Goal: Information Seeking & Learning: Learn about a topic

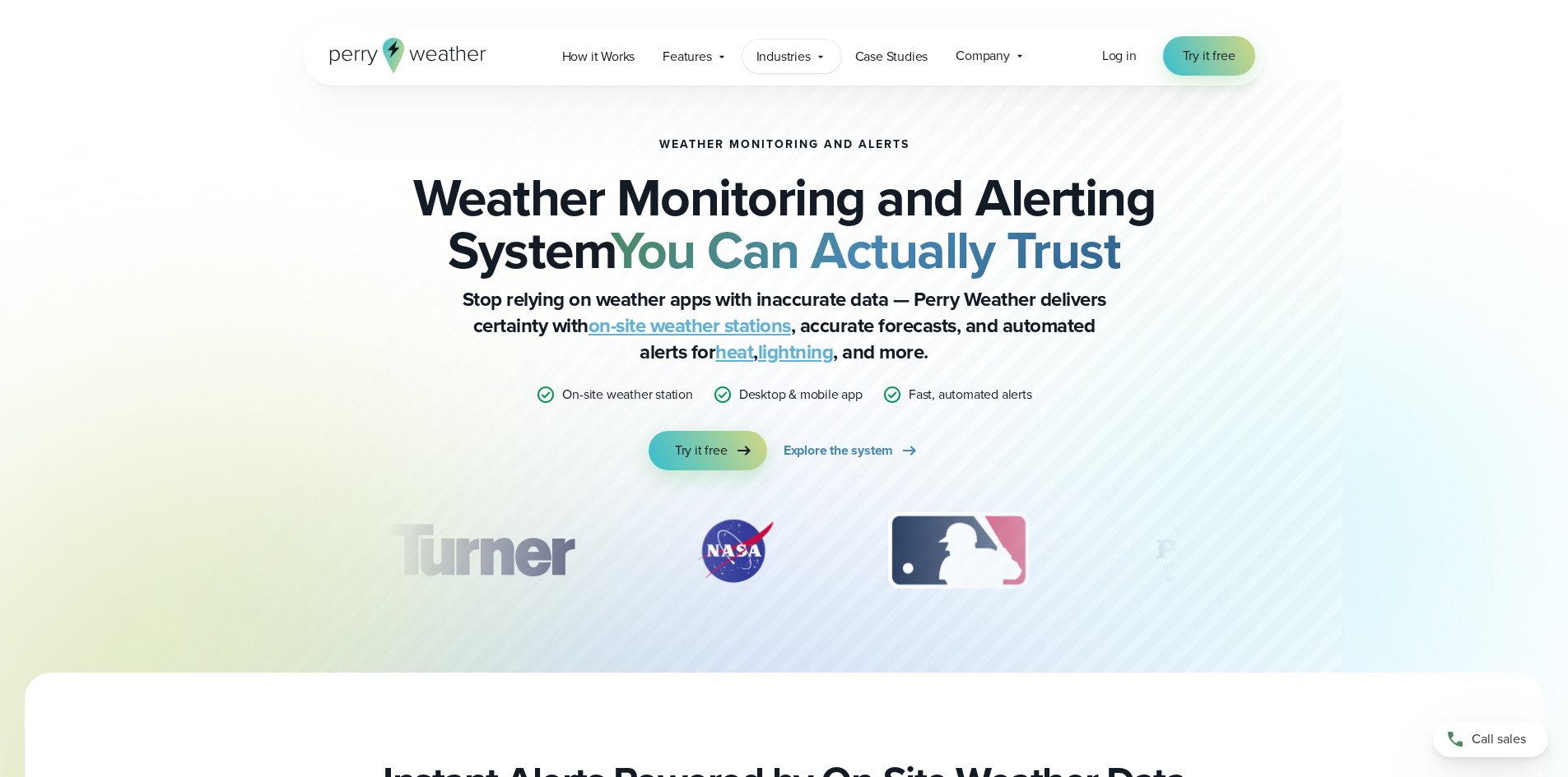
click at [774, 53] on span "Industries" at bounding box center [784, 56] width 54 height 20
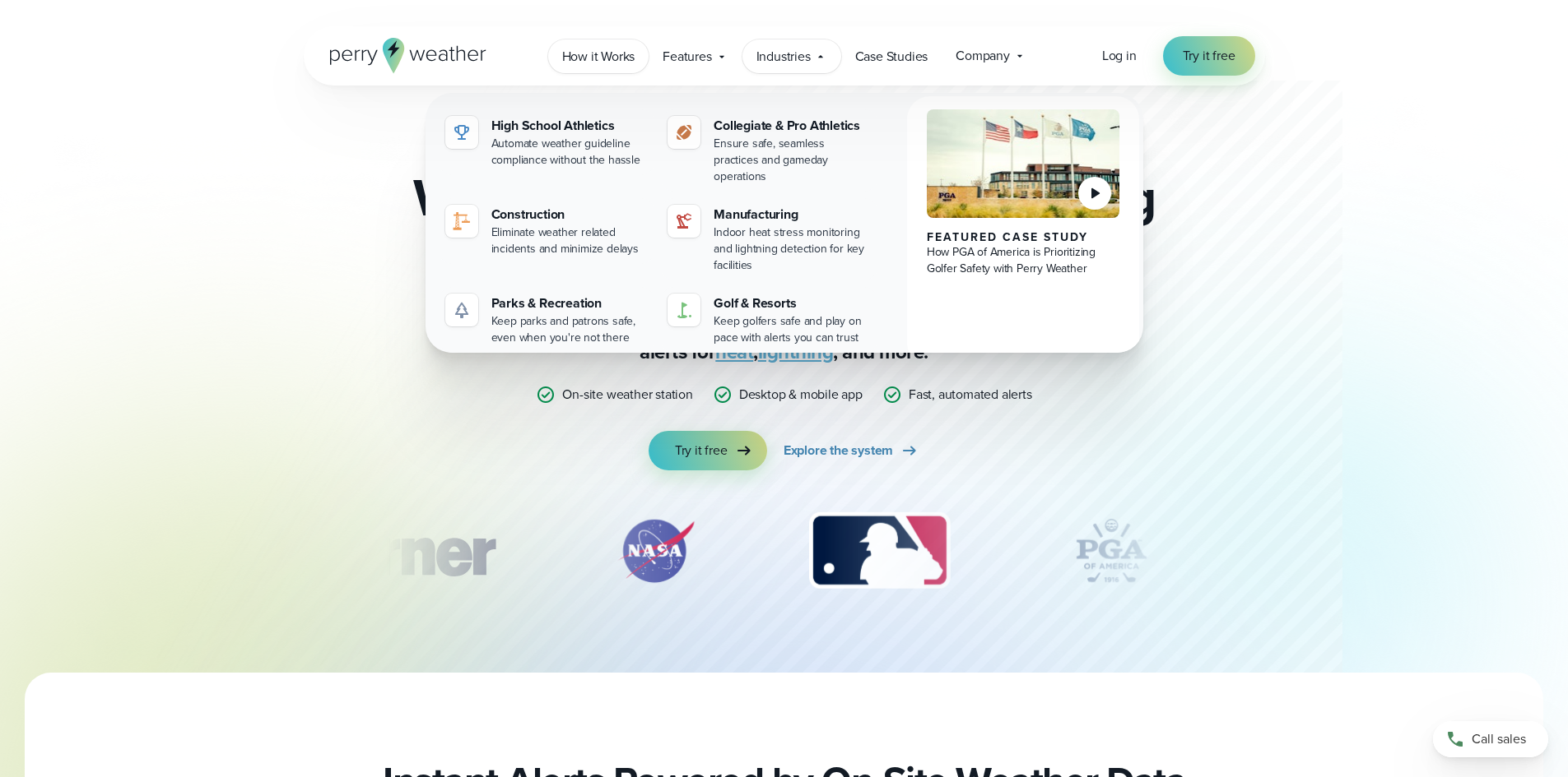
click at [578, 47] on span "How it Works" at bounding box center [599, 56] width 73 height 20
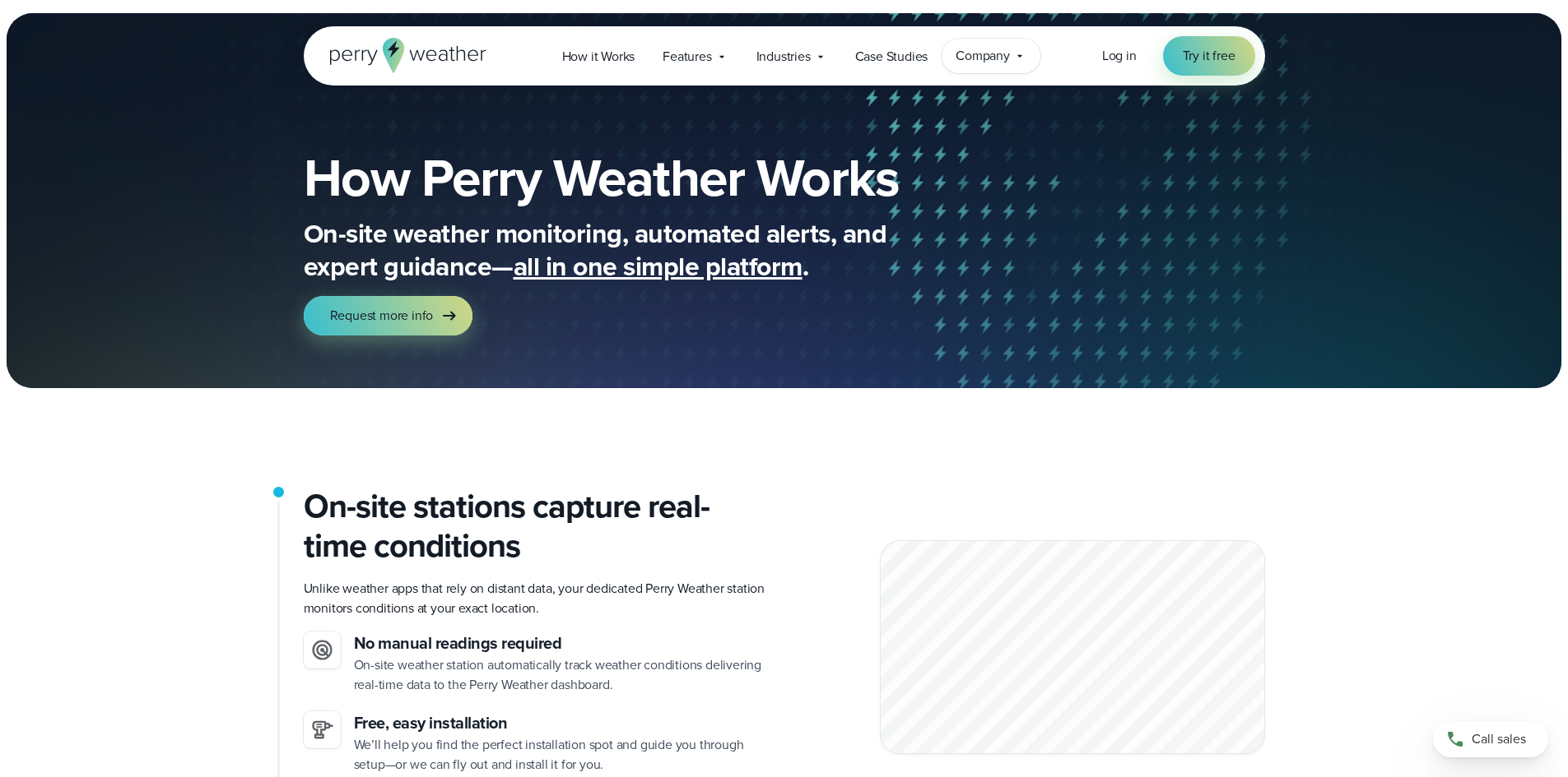
click at [1001, 61] on span "Company" at bounding box center [983, 55] width 54 height 20
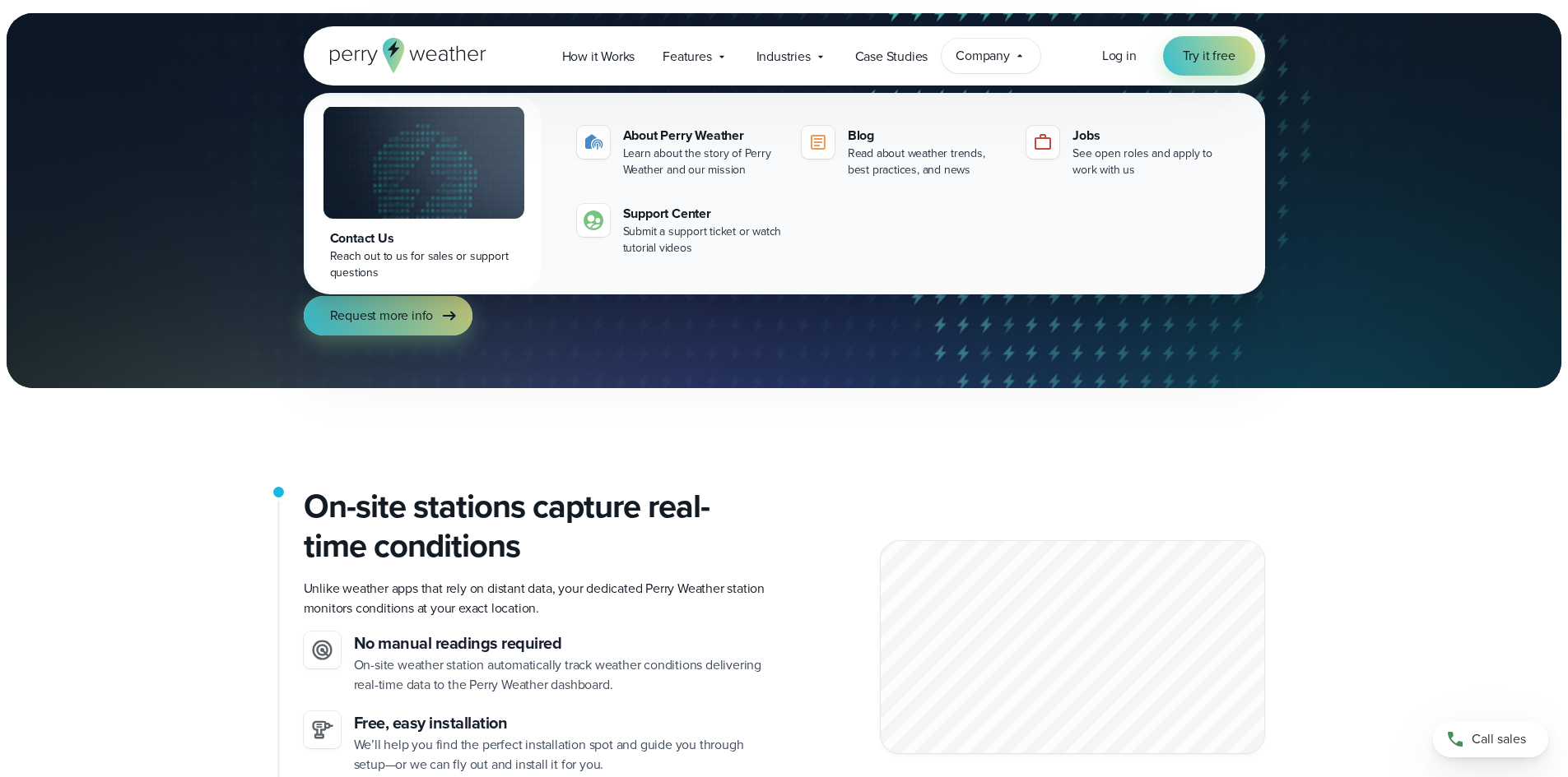
click at [1325, 144] on div "How Perry Weather Works On-site weather monitoring, automated alerts, and exper…" at bounding box center [784, 244] width 1185 height 290
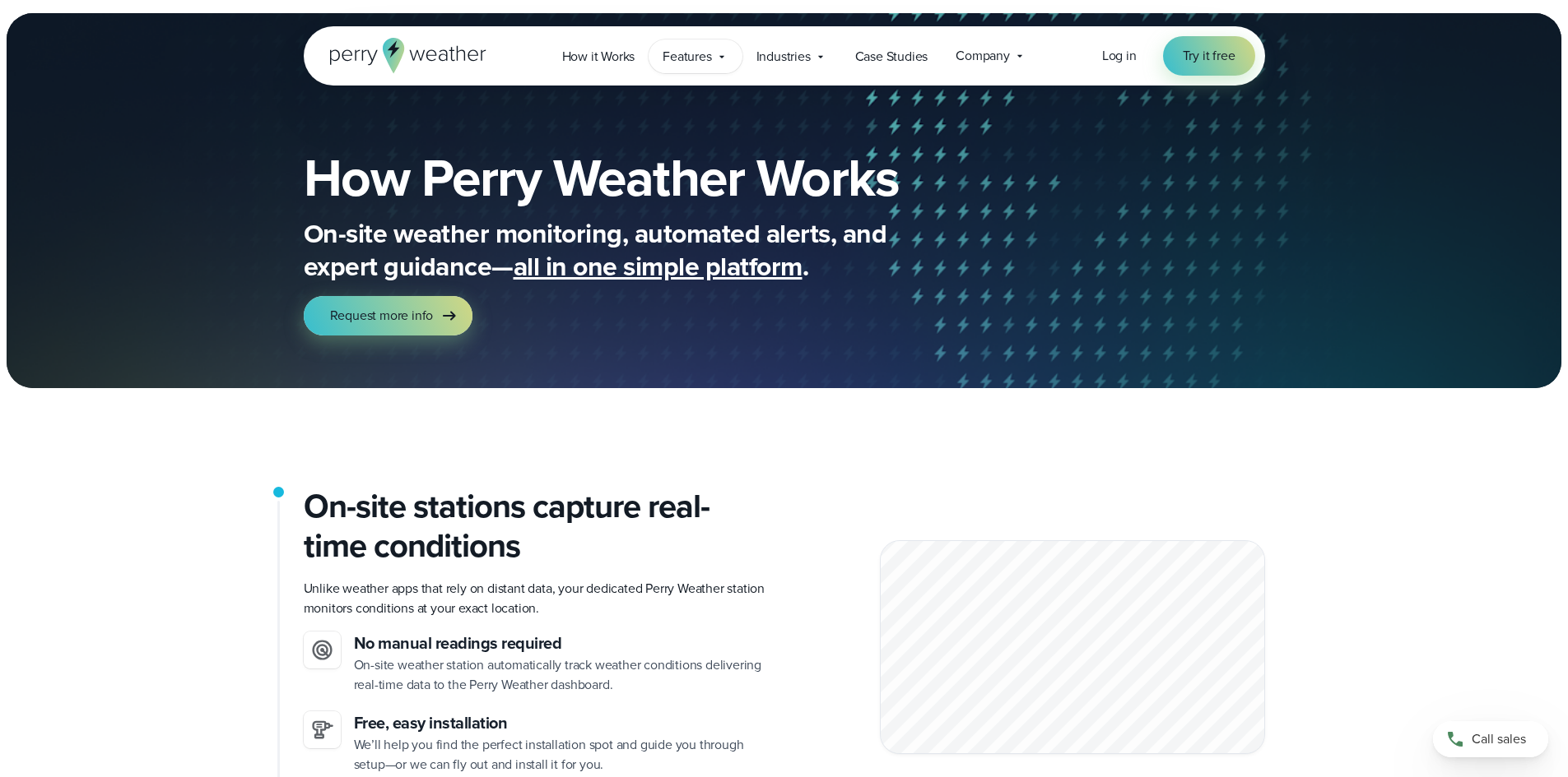
click at [704, 49] on span "Features" at bounding box center [687, 56] width 49 height 20
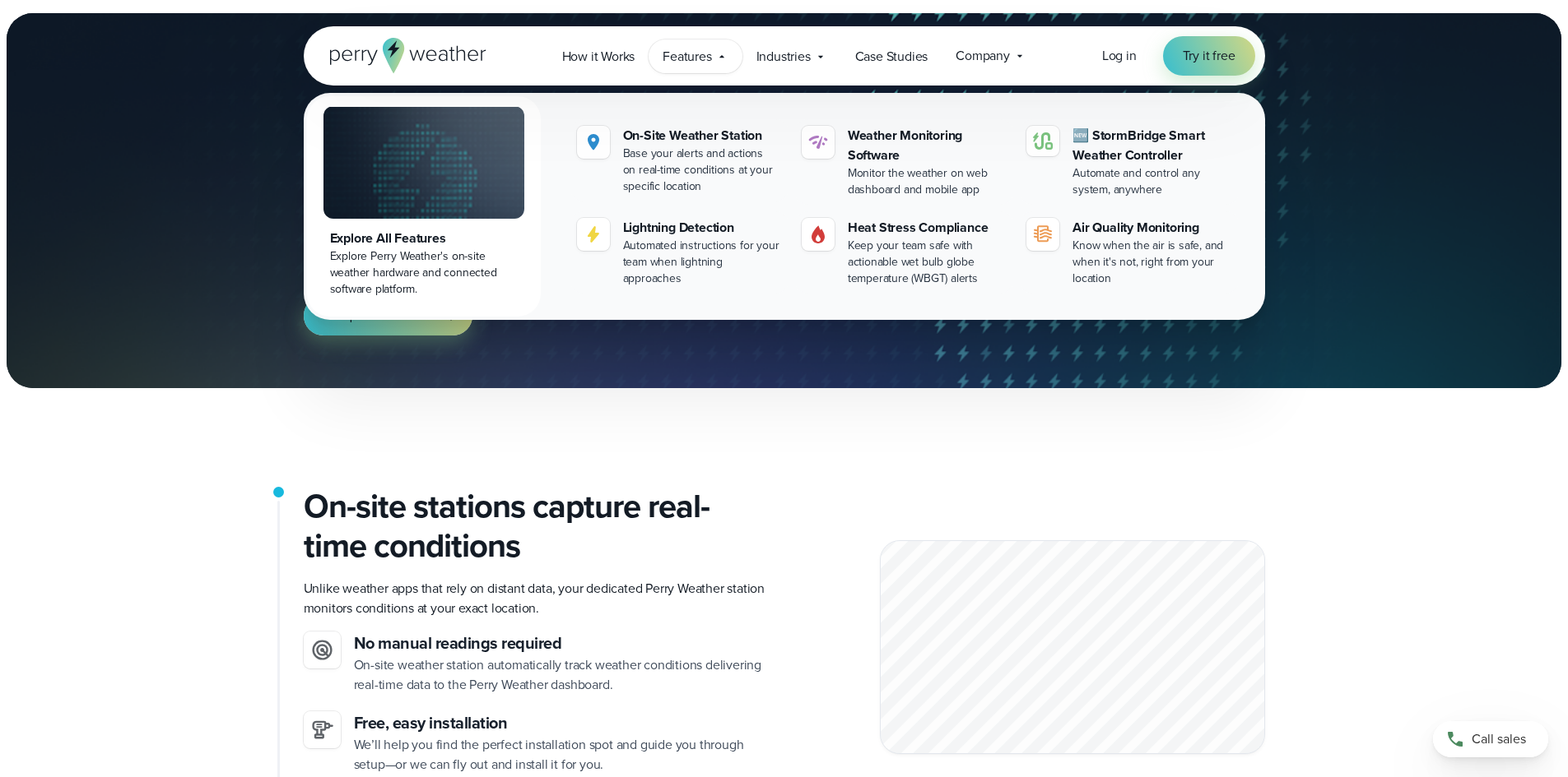
click at [1399, 180] on div "How Perry Weather Works On-site weather monitoring, automated alerts, and exper…" at bounding box center [784, 200] width 1568 height 375
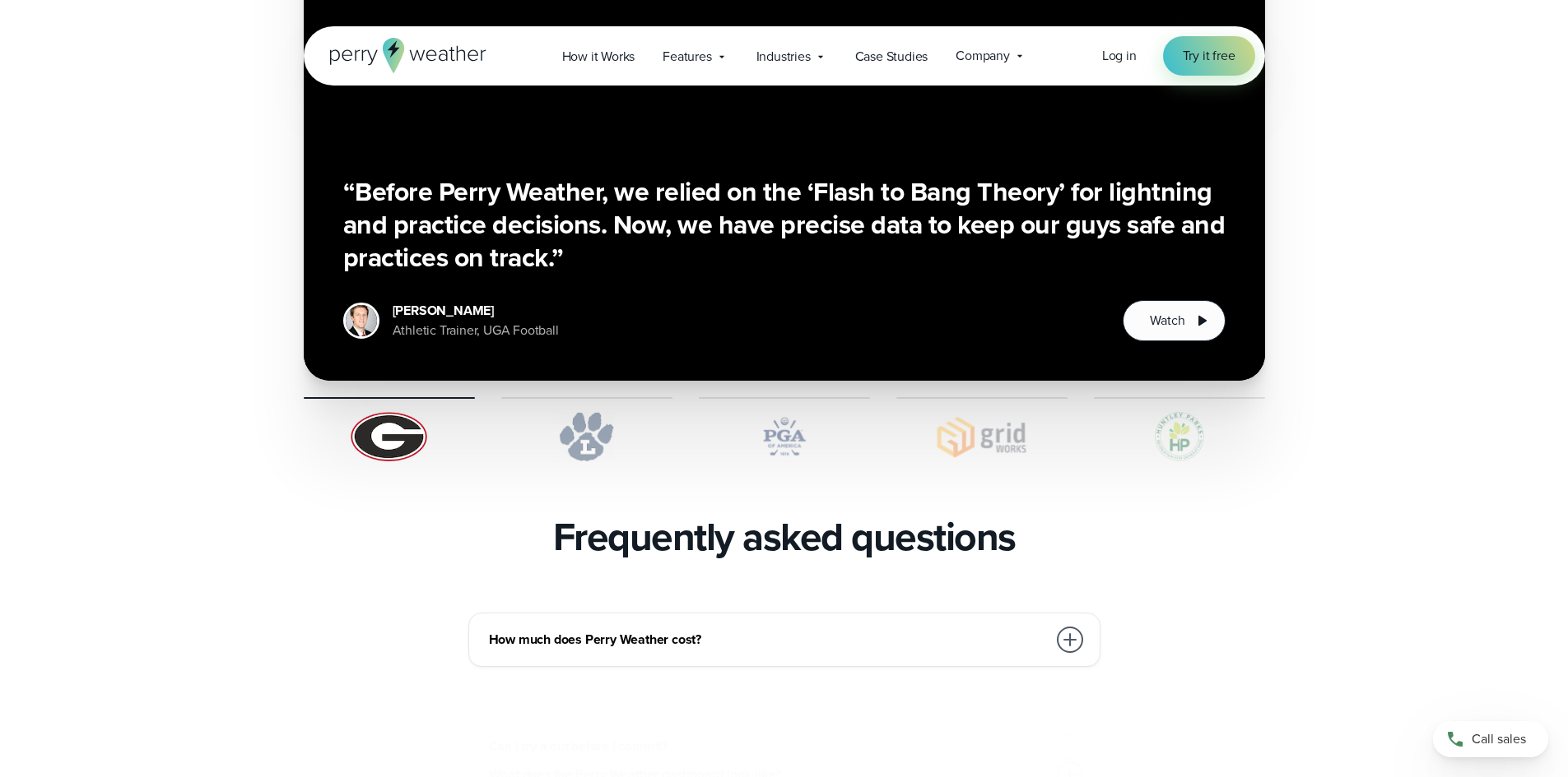
scroll to position [3537, 0]
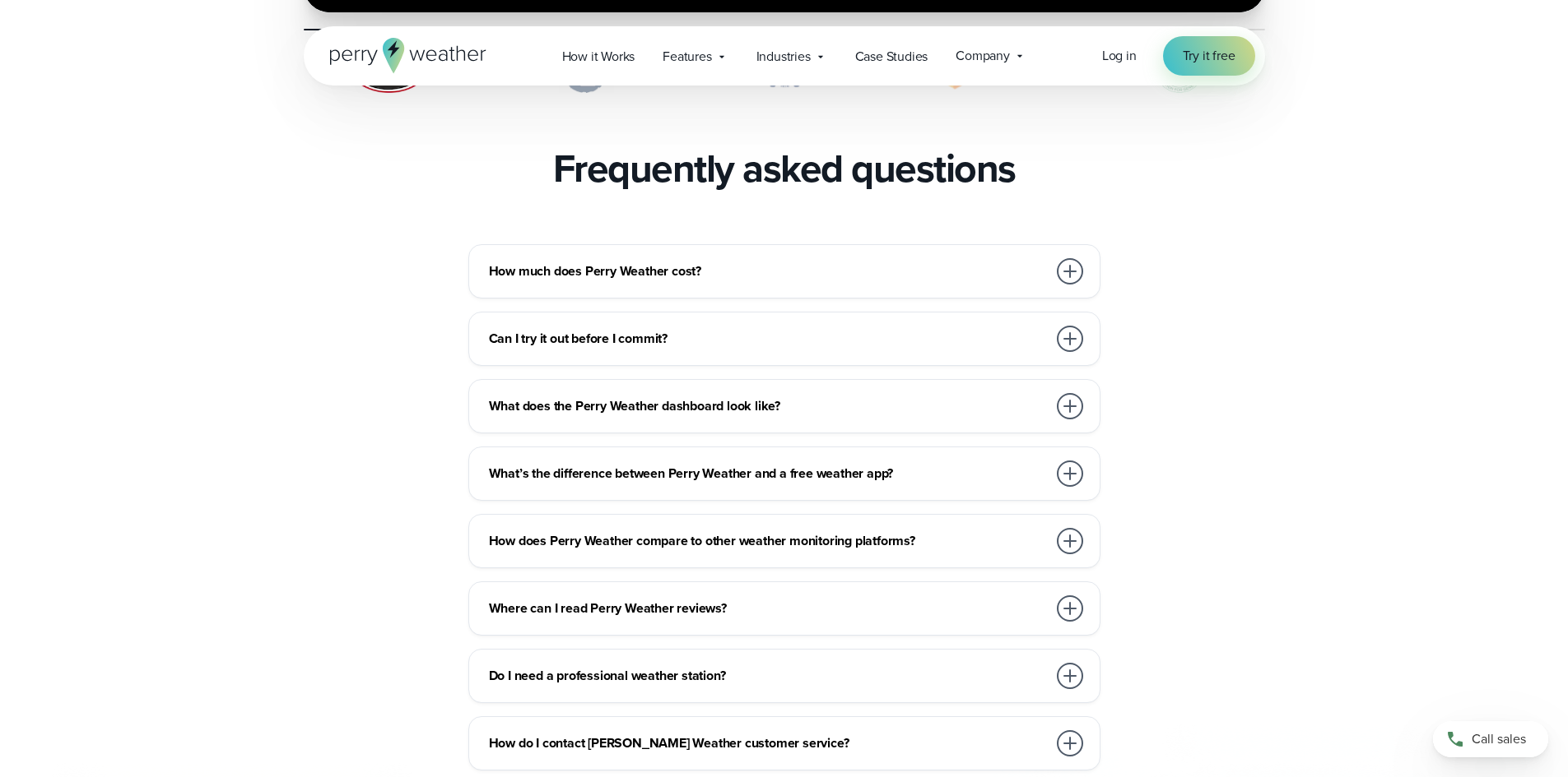
click at [587, 255] on div "How much does Perry Weather cost?" at bounding box center [788, 271] width 598 height 33
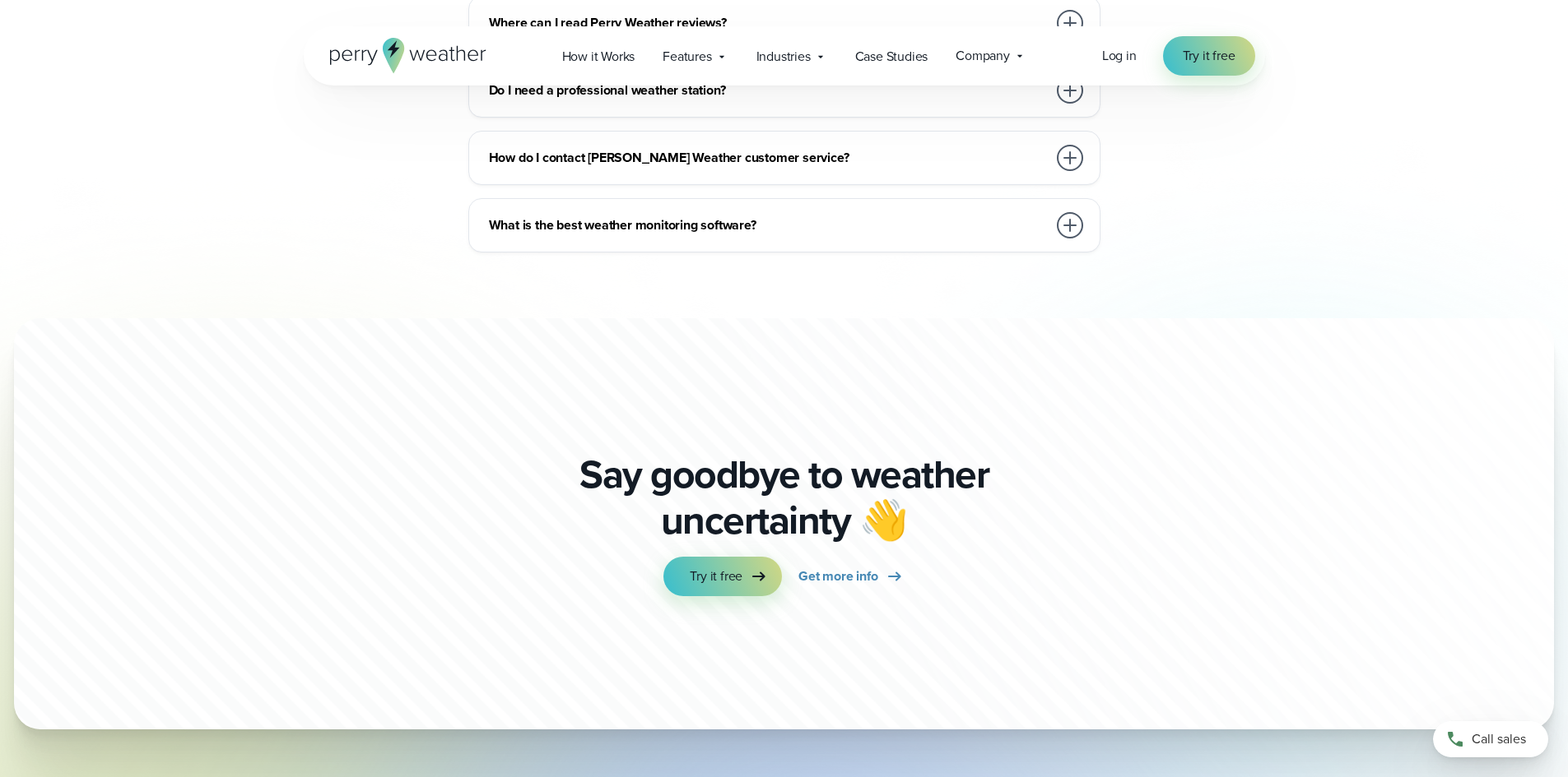
scroll to position [4665, 0]
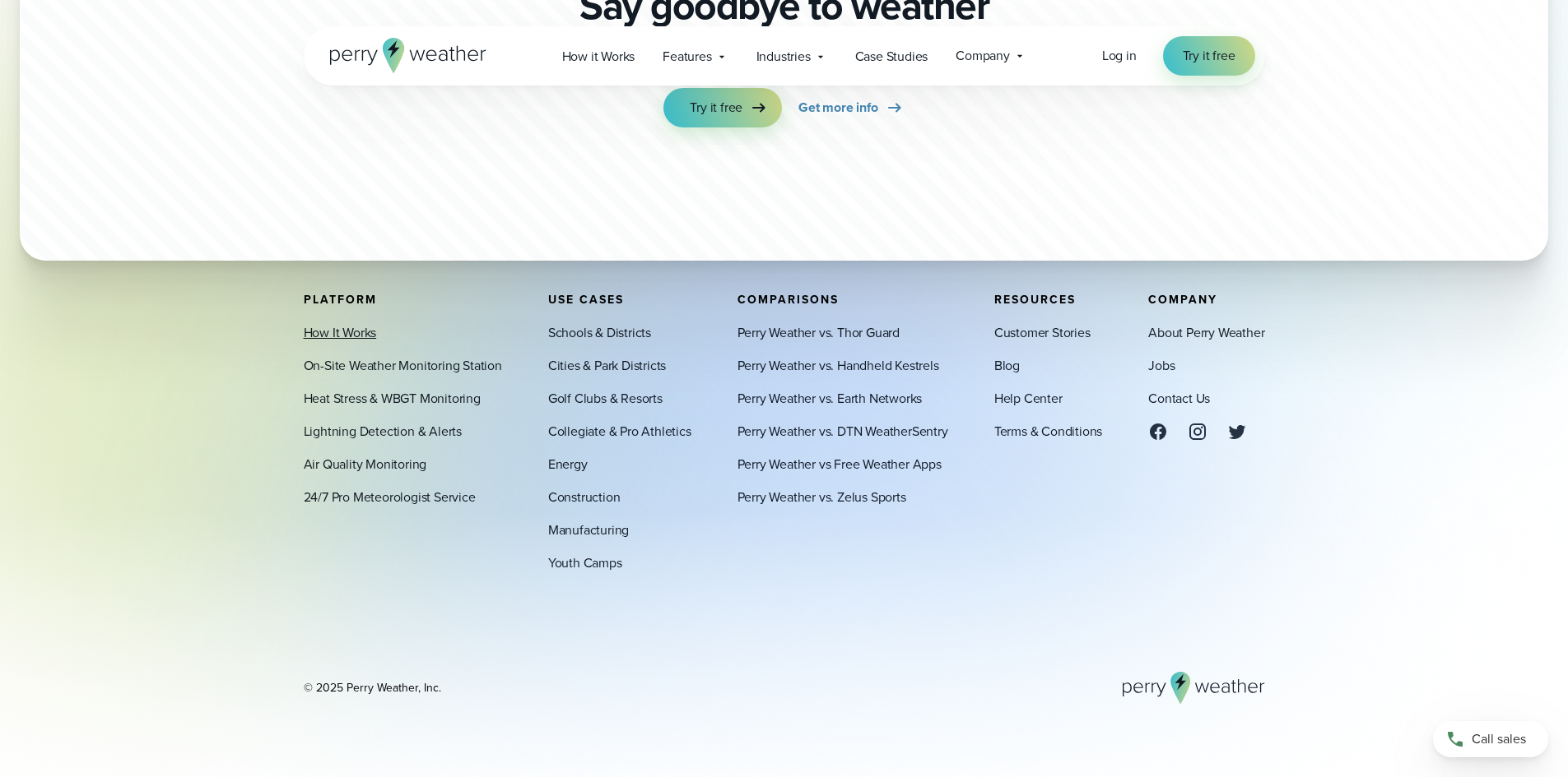
click at [336, 330] on link "How It Works" at bounding box center [341, 333] width 73 height 20
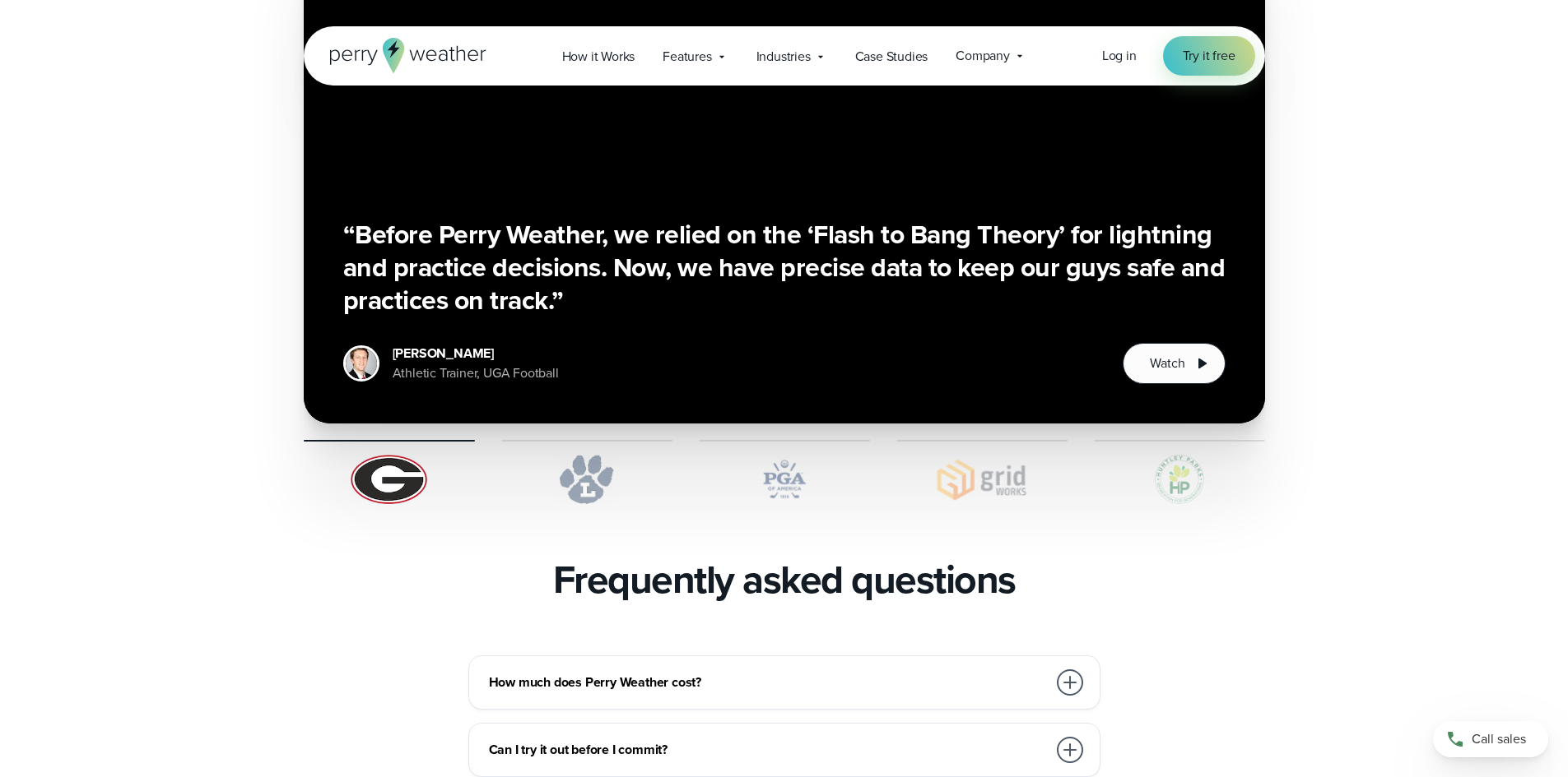
scroll to position [3702, 0]
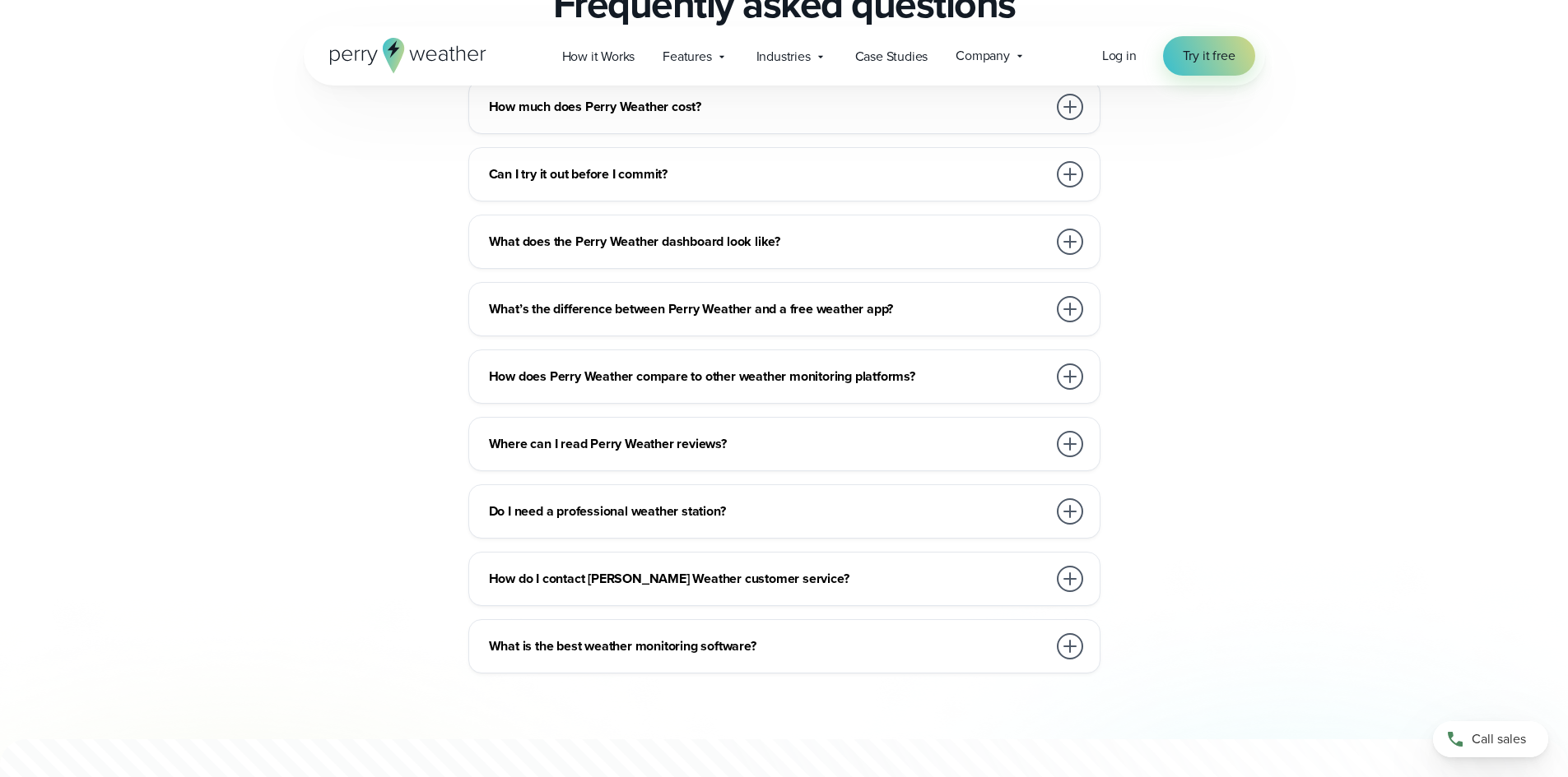
click at [725, 569] on h3 "How do I contact Perry Weather customer service?" at bounding box center [768, 579] width 559 height 20
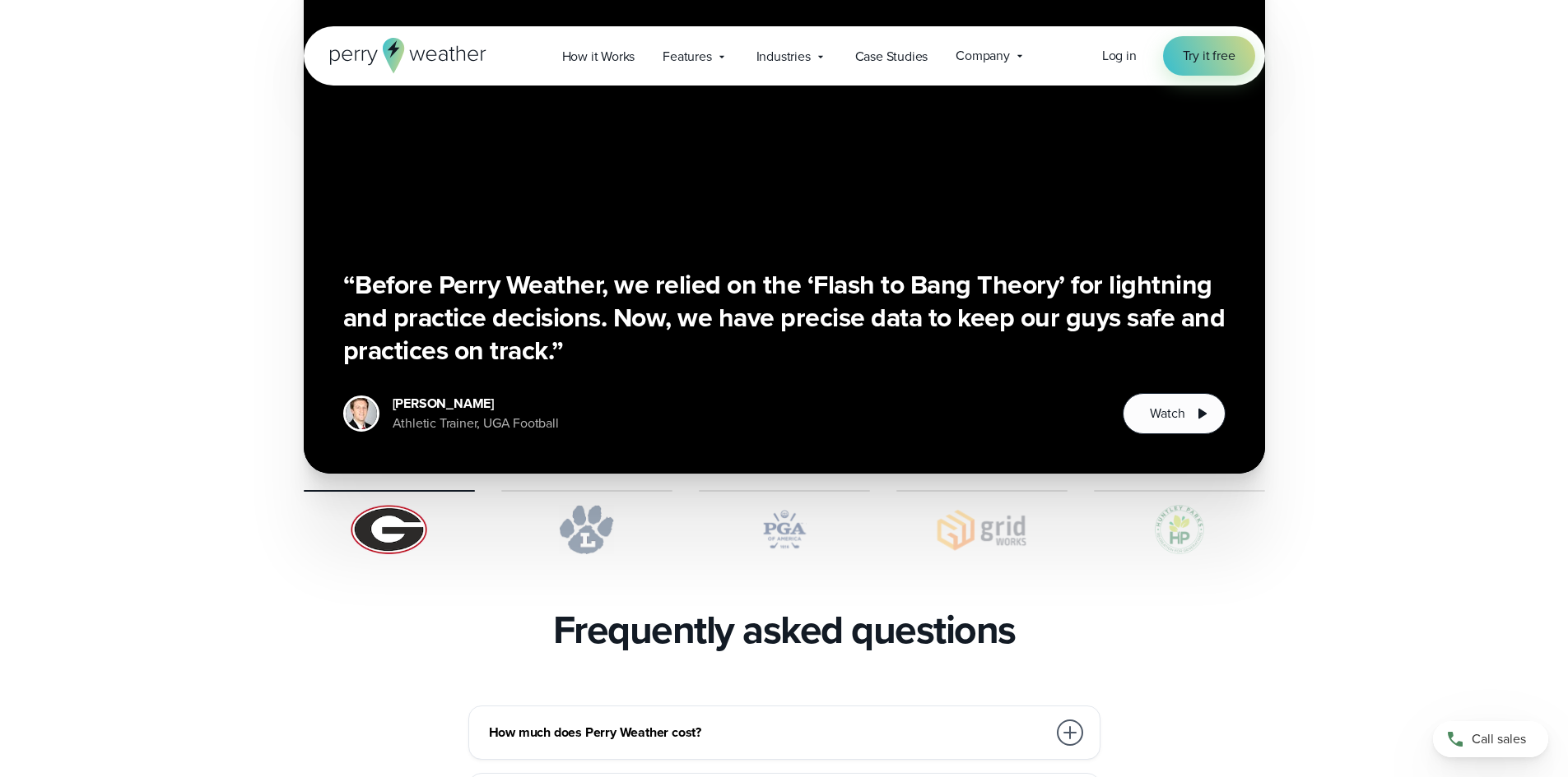
scroll to position [2961, 0]
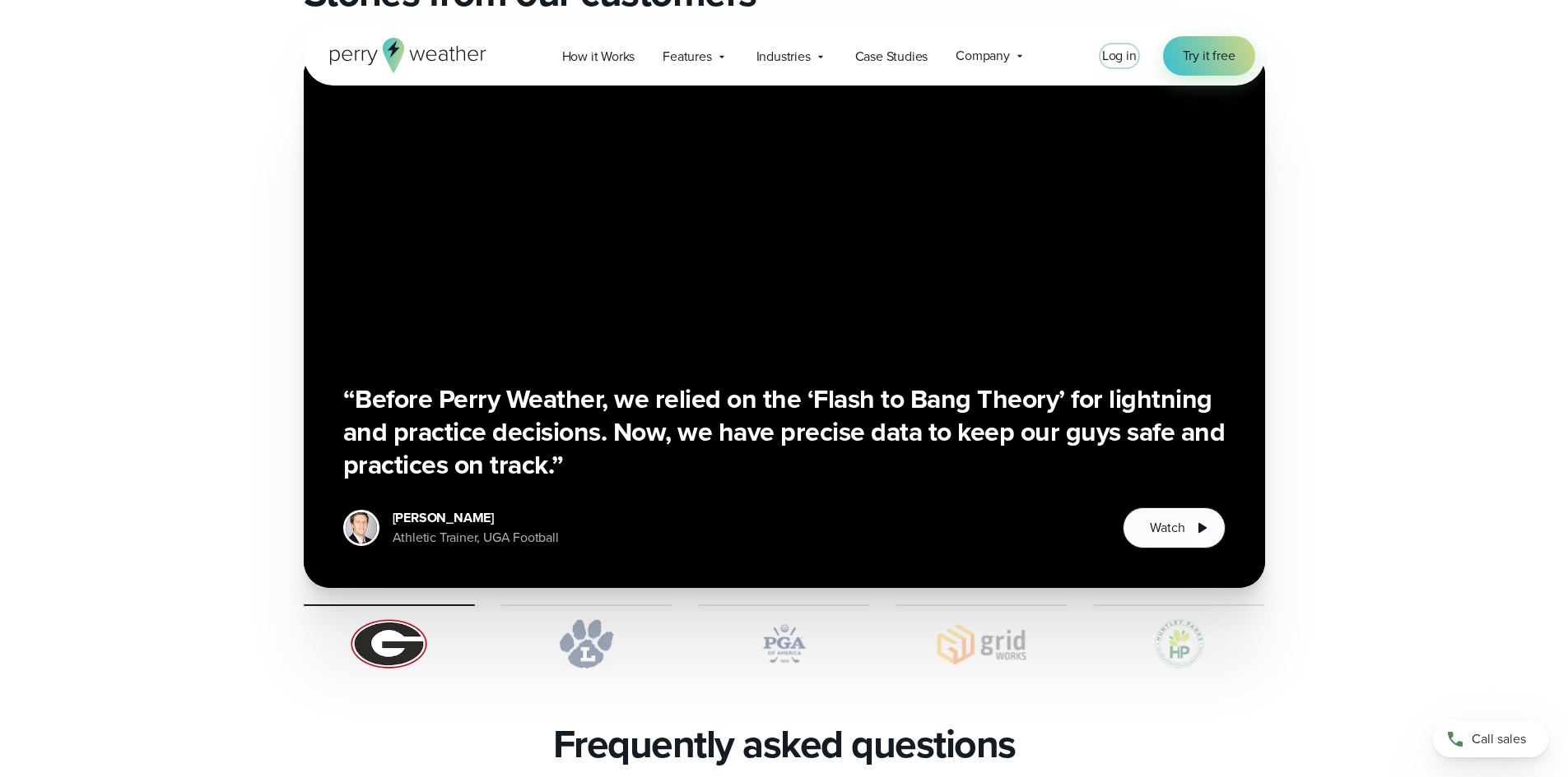
click at [1108, 58] on span "Log in" at bounding box center [1119, 55] width 35 height 19
